Goal: Navigation & Orientation: Find specific page/section

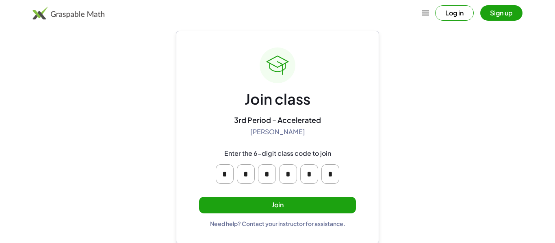
scroll to position [15, 0]
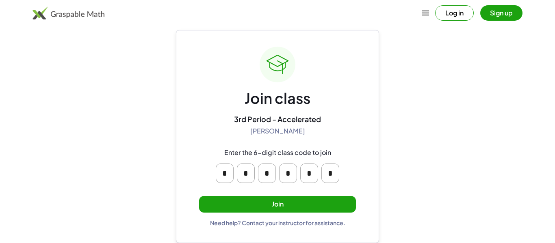
click at [282, 206] on button "Join" at bounding box center [277, 204] width 157 height 17
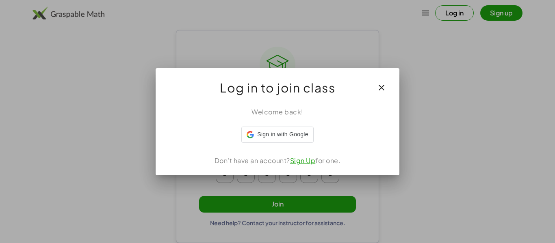
scroll to position [0, 0]
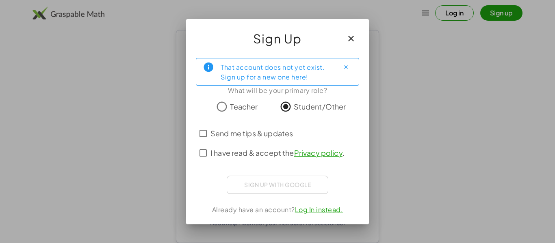
click at [278, 149] on span "I have read & accept the Privacy policy ." at bounding box center [278, 153] width 134 height 11
click at [220, 133] on span "Send me tips & updates" at bounding box center [252, 133] width 83 height 11
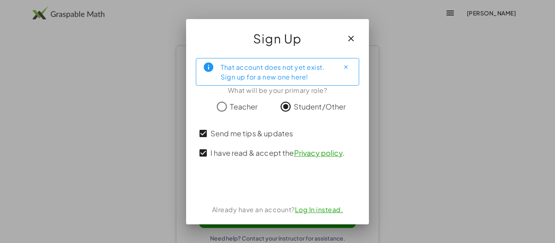
scroll to position [15, 0]
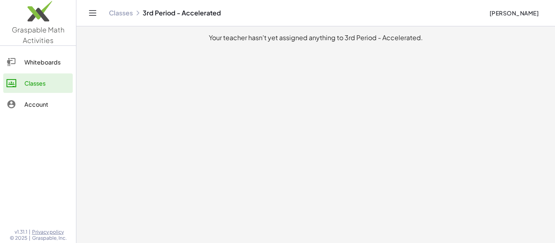
click at [37, 66] on div "Whiteboards" at bounding box center [46, 62] width 45 height 10
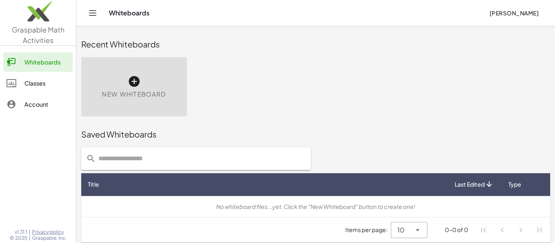
click at [56, 80] on div "Classes" at bounding box center [46, 83] width 45 height 10
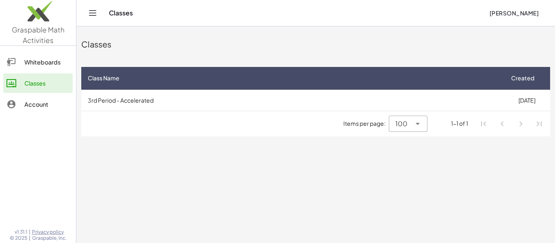
click at [95, 14] on icon "Toggle navigation" at bounding box center [93, 13] width 10 height 10
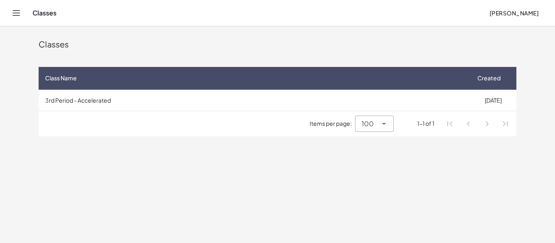
click at [17, 12] on icon "Toggle navigation" at bounding box center [16, 13] width 10 height 10
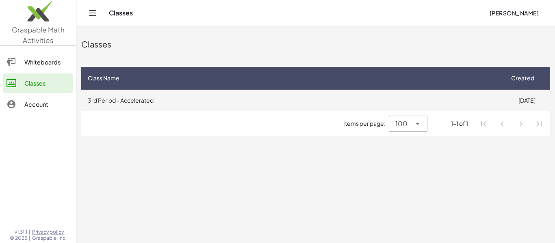
click at [509, 105] on td "[DATE]" at bounding box center [527, 100] width 47 height 21
